Goal: Register for event/course

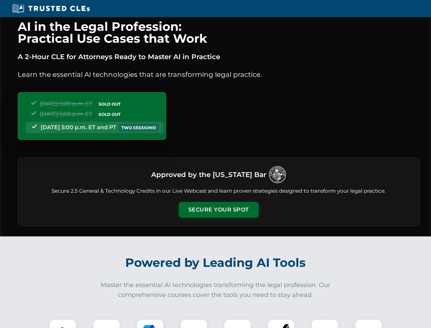
click at [219, 210] on button "Secure Your Spot" at bounding box center [219, 210] width 80 height 16
click at [63, 324] on img at bounding box center [63, 333] width 20 height 20
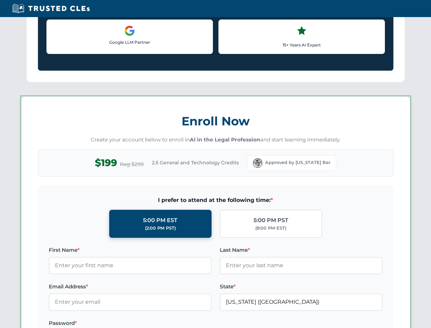
click at [150, 324] on label "Password *" at bounding box center [130, 323] width 163 height 8
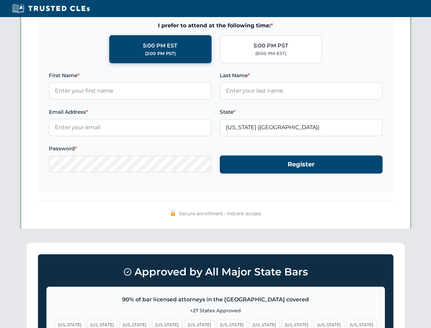
click at [315, 324] on span "[US_STATE]" at bounding box center [330, 325] width 30 height 10
